Goal: Transaction & Acquisition: Purchase product/service

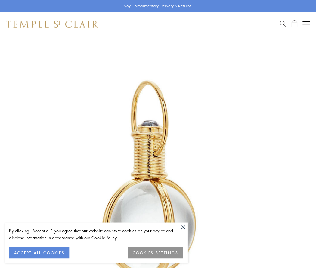
scroll to position [157, 0]
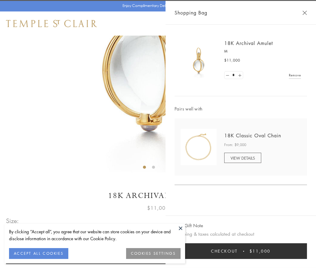
click at [241, 251] on button "Checkout $11,000" at bounding box center [241, 251] width 133 height 16
